Goal: Find specific page/section

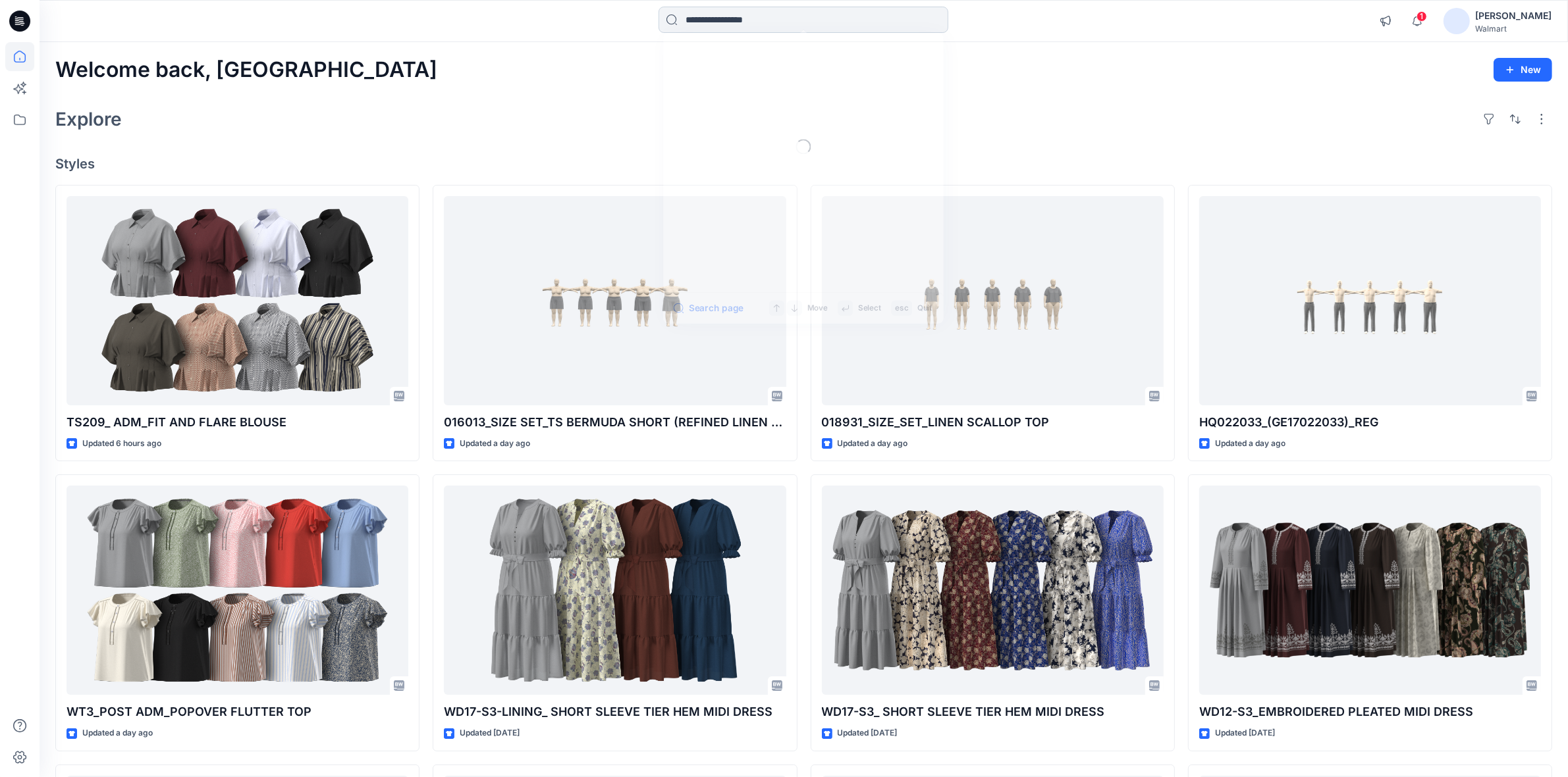
click at [706, 18] on input at bounding box center [803, 20] width 290 height 27
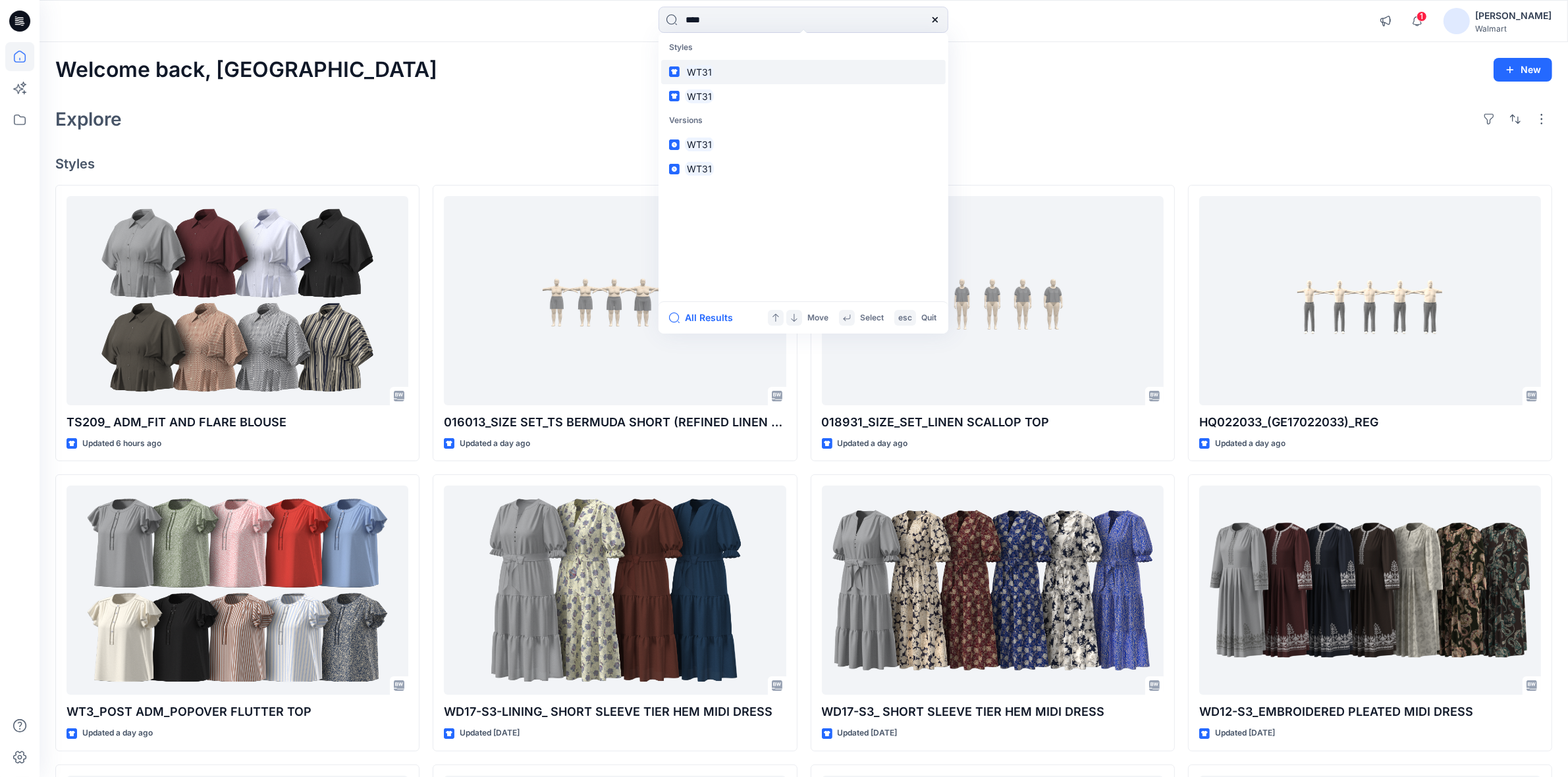
type input "****"
click at [702, 76] on mark "WT31" at bounding box center [699, 72] width 29 height 15
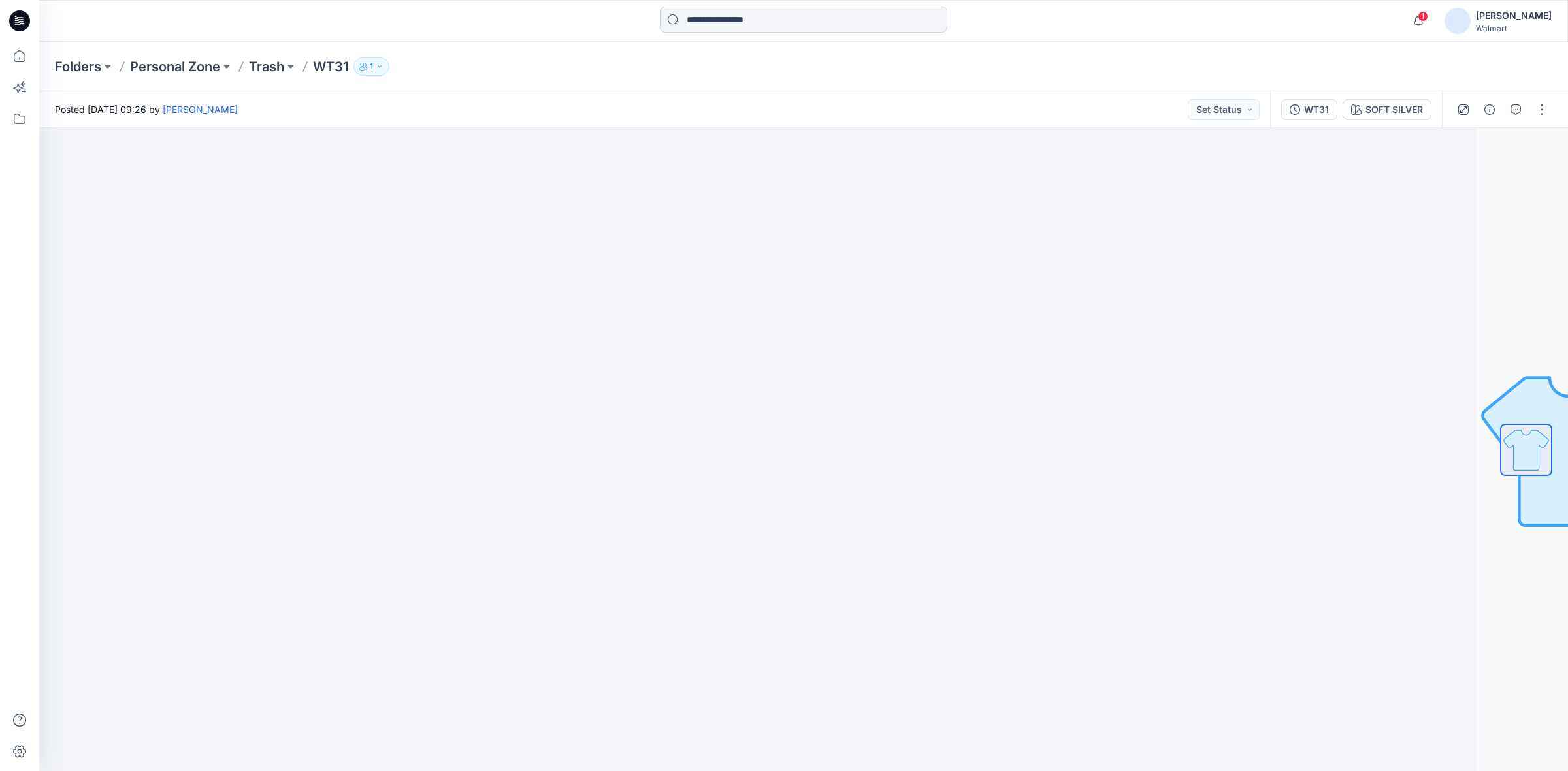
click at [752, 17] on input at bounding box center [804, 19] width 288 height 26
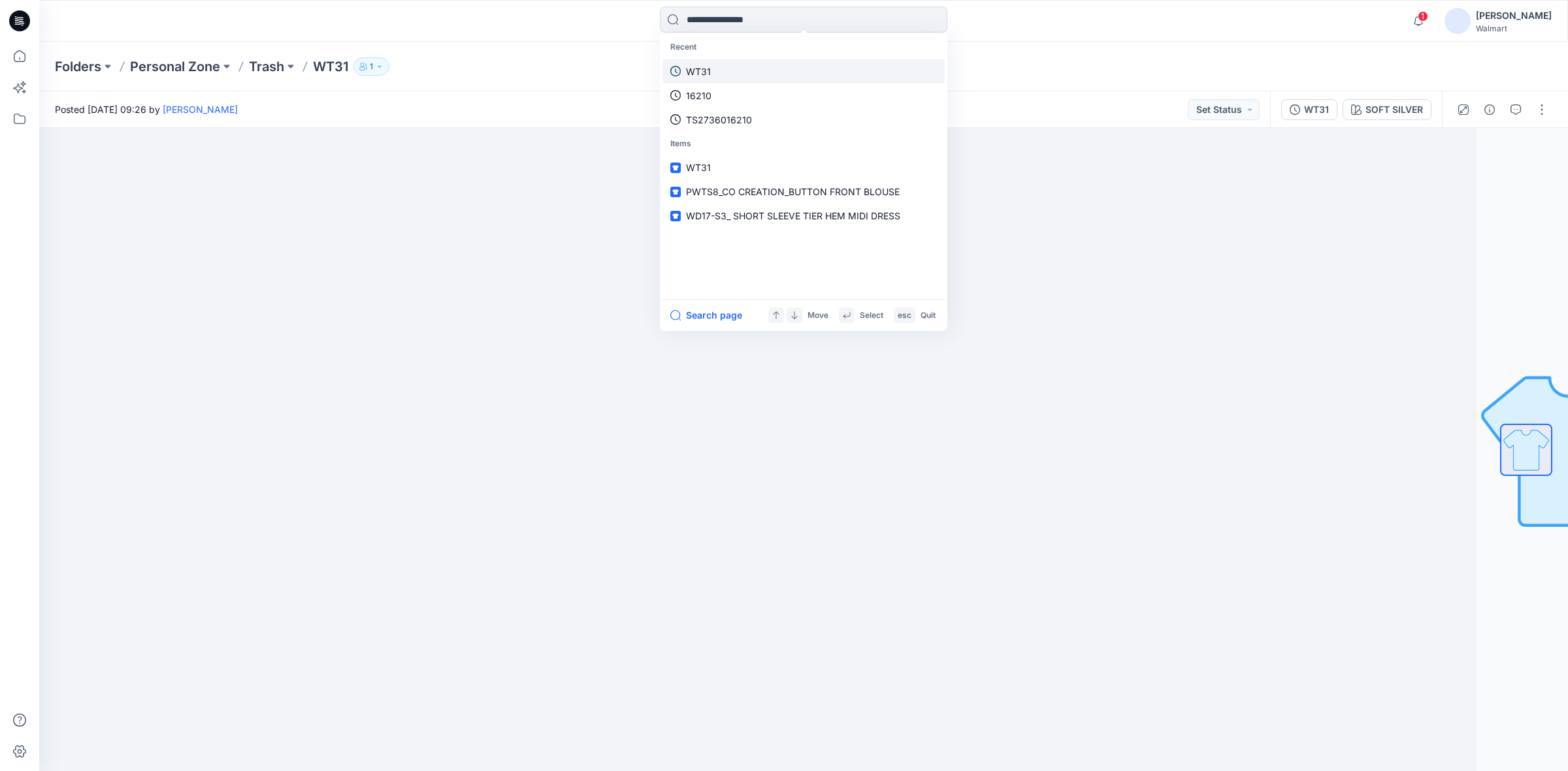
click at [728, 67] on link "WT31" at bounding box center [804, 71] width 282 height 24
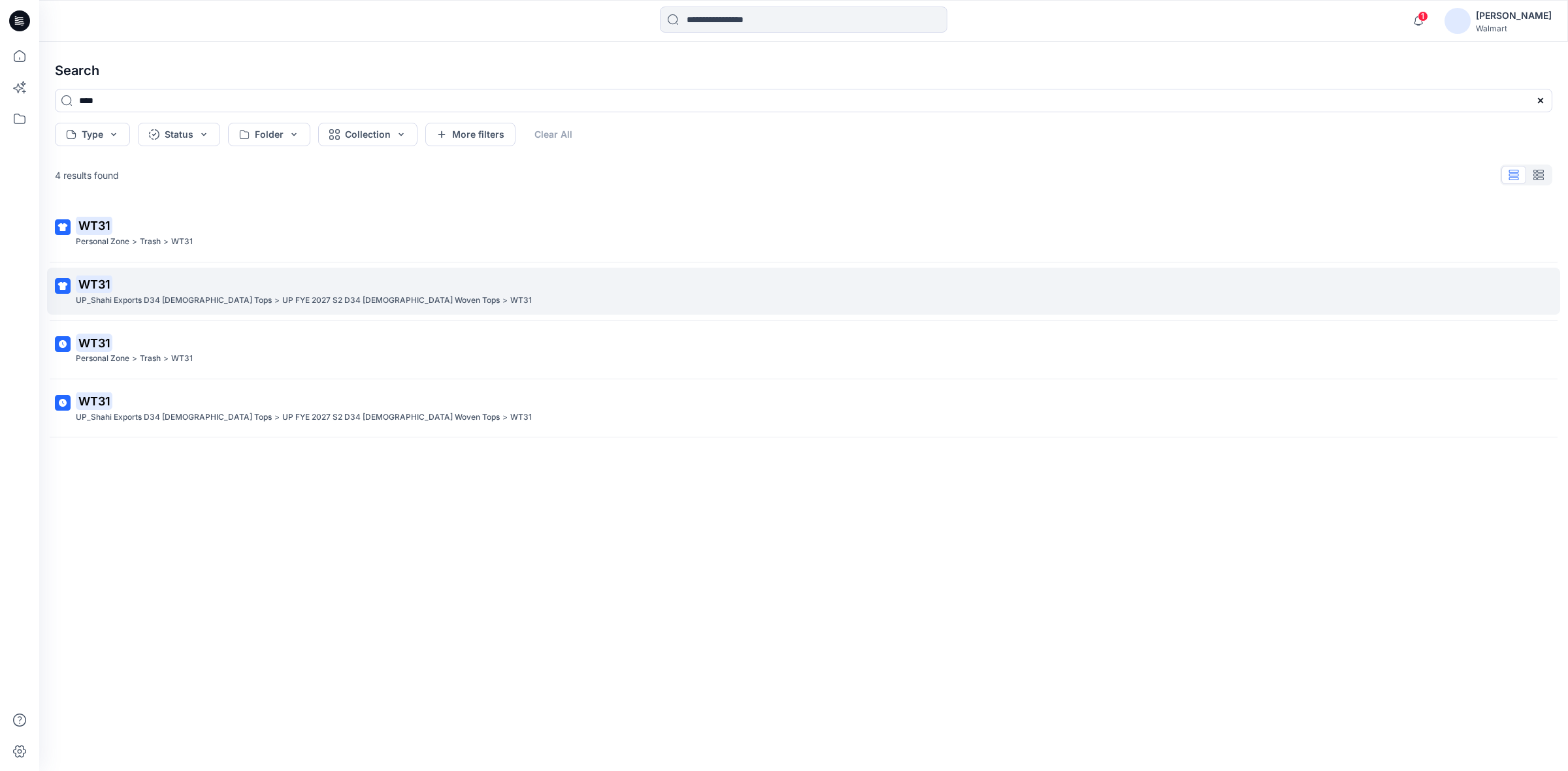
click at [97, 280] on mark "WT31" at bounding box center [94, 284] width 36 height 19
